Goal: Information Seeking & Learning: Learn about a topic

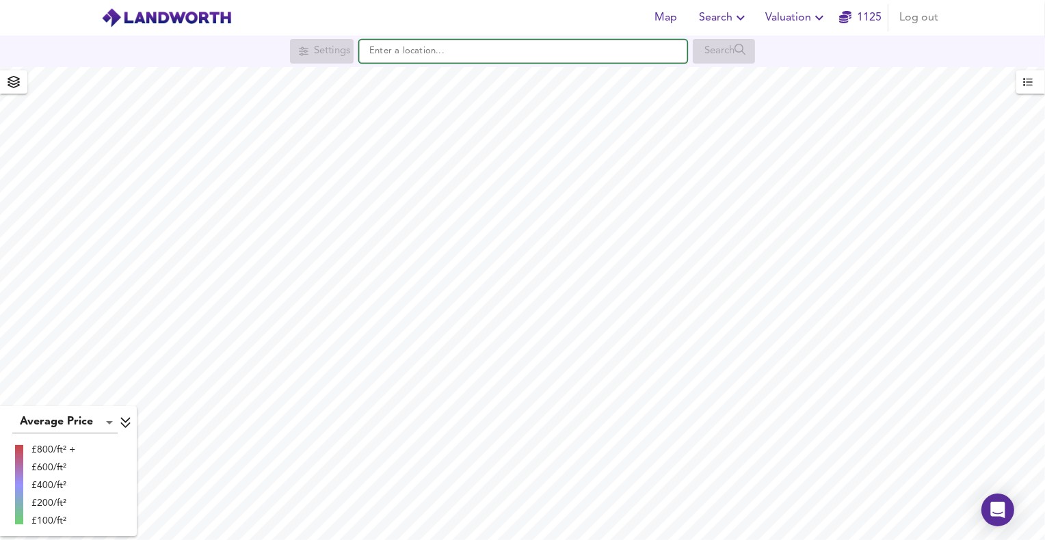
click at [488, 53] on input "text" at bounding box center [523, 51] width 328 height 23
paste input "TN34 3AN"
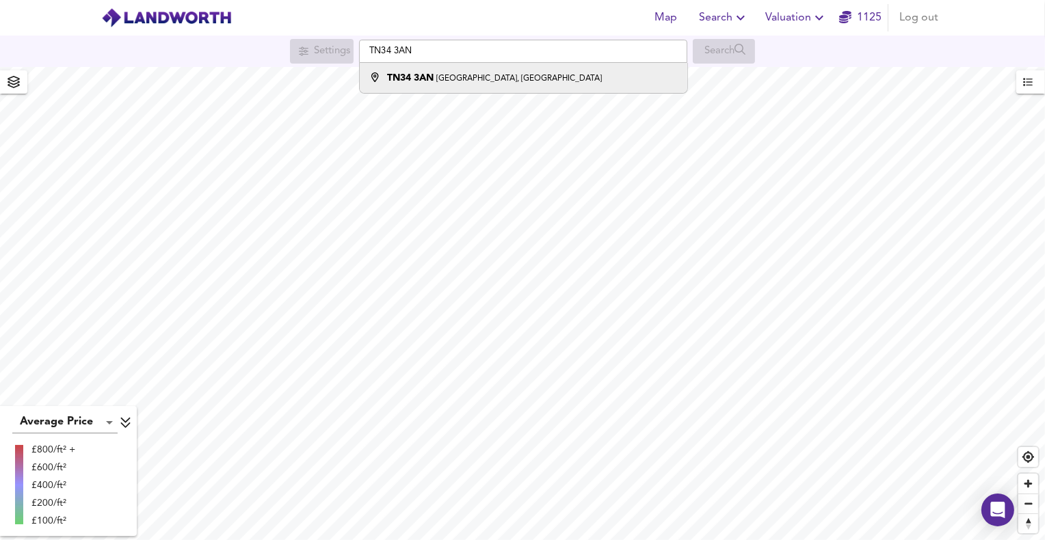
click at [484, 82] on small "[GEOGRAPHIC_DATA], [GEOGRAPHIC_DATA]" at bounding box center [519, 79] width 166 height 8
type input "[STREET_ADDRESS]"
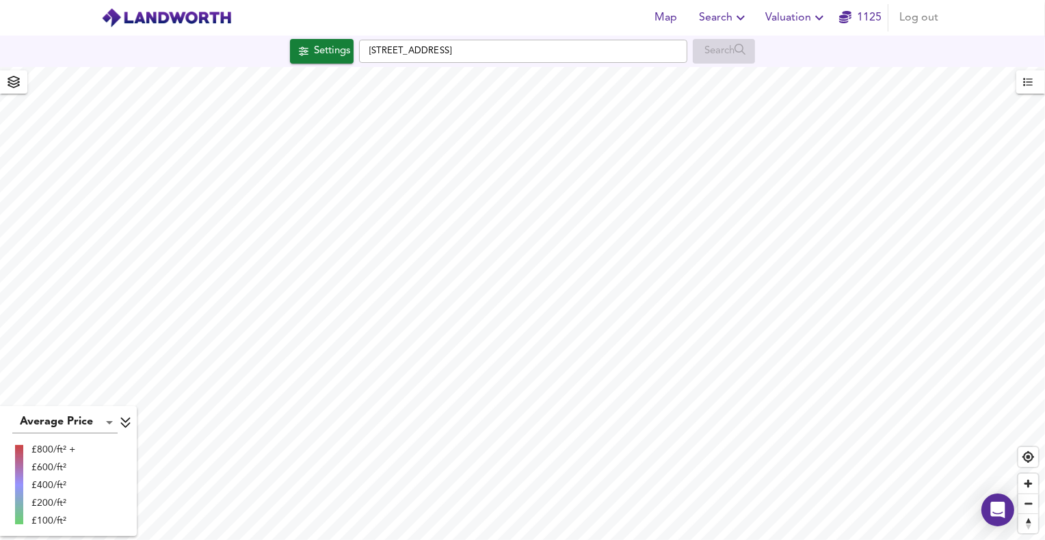
checkbox input "false"
checkbox input "true"
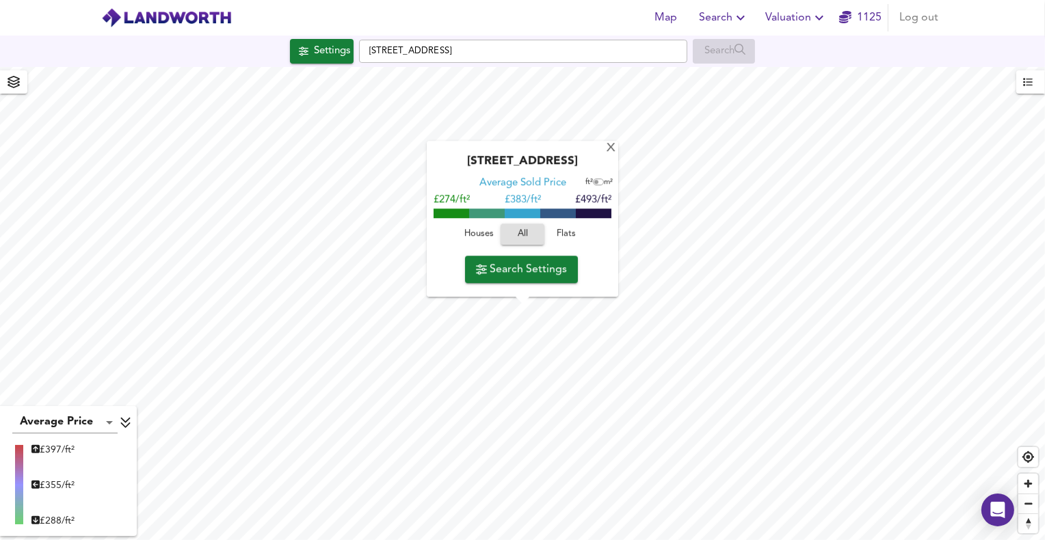
click at [475, 231] on span "Houses" at bounding box center [478, 235] width 37 height 16
click at [520, 234] on span "All" at bounding box center [522, 235] width 37 height 16
click at [486, 227] on span "Houses" at bounding box center [478, 235] width 37 height 16
